Goal: Find specific page/section

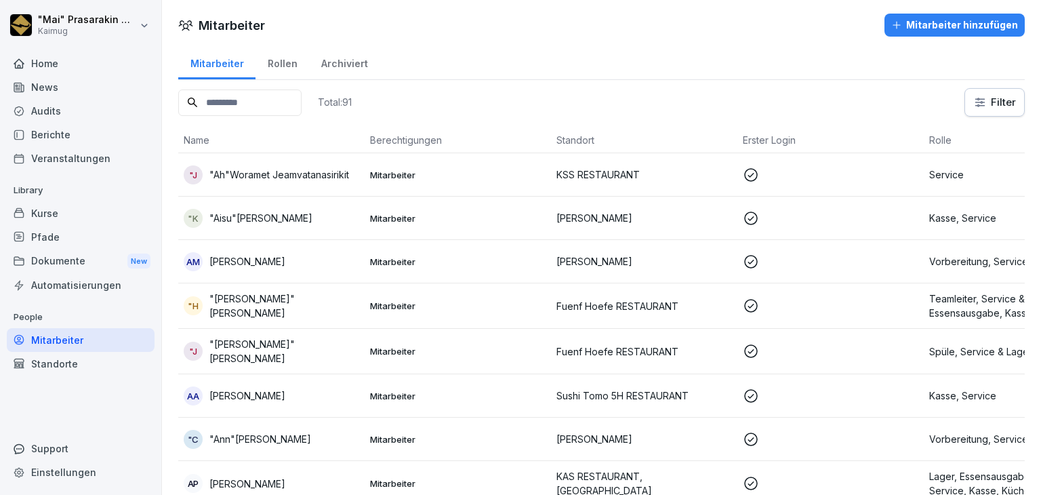
click at [222, 60] on div "Mitarbeiter" at bounding box center [216, 62] width 77 height 35
click at [46, 129] on div "Berichte" at bounding box center [81, 135] width 148 height 24
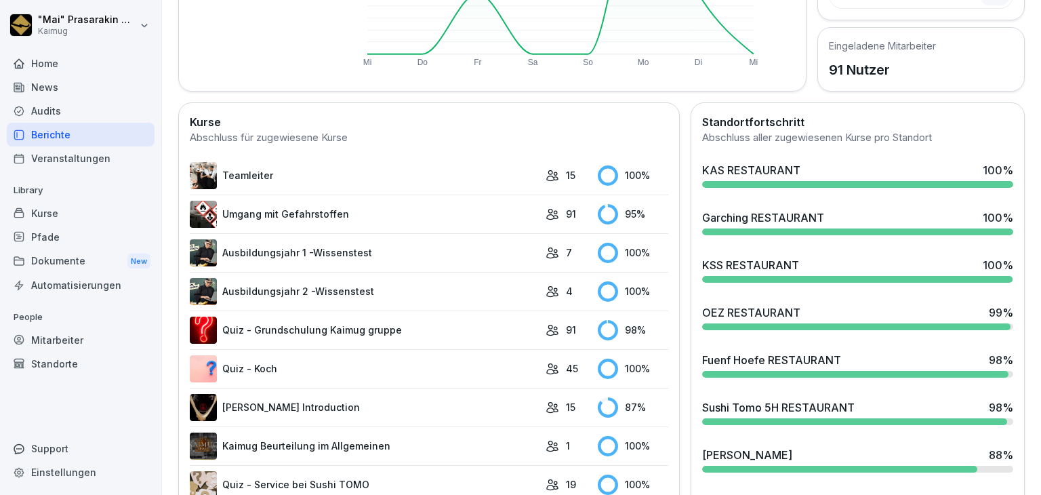
scroll to position [271, 0]
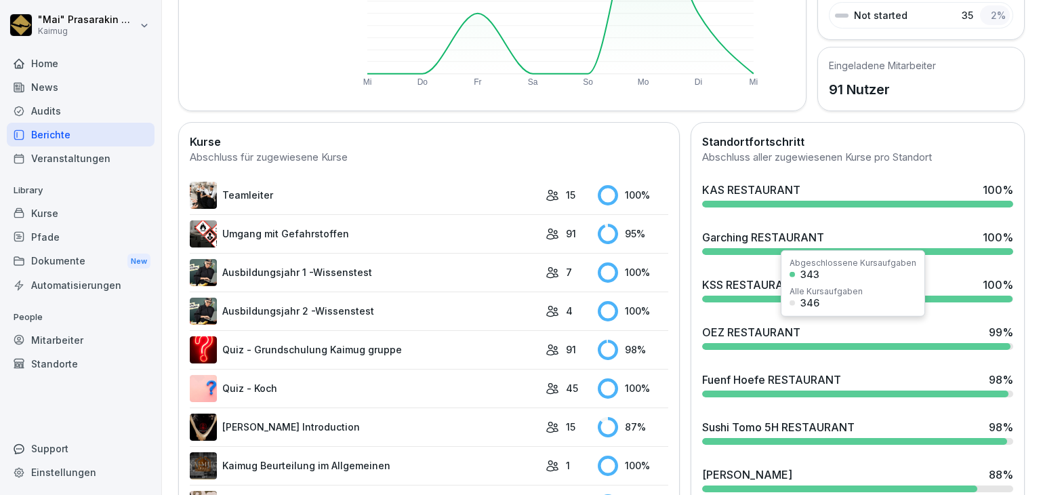
click at [754, 336] on div "OEZ RESTAURANT" at bounding box center [751, 332] width 98 height 16
